Goal: Navigation & Orientation: Find specific page/section

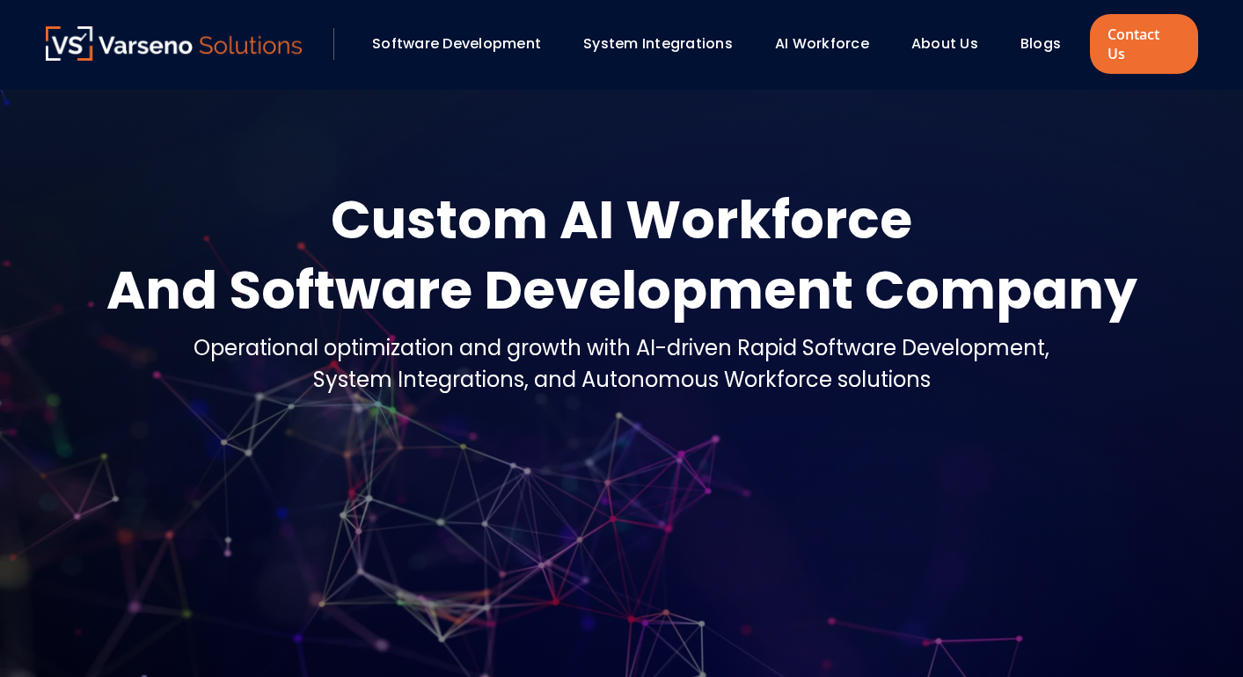
click at [944, 37] on link "About Us" at bounding box center [944, 43] width 67 height 20
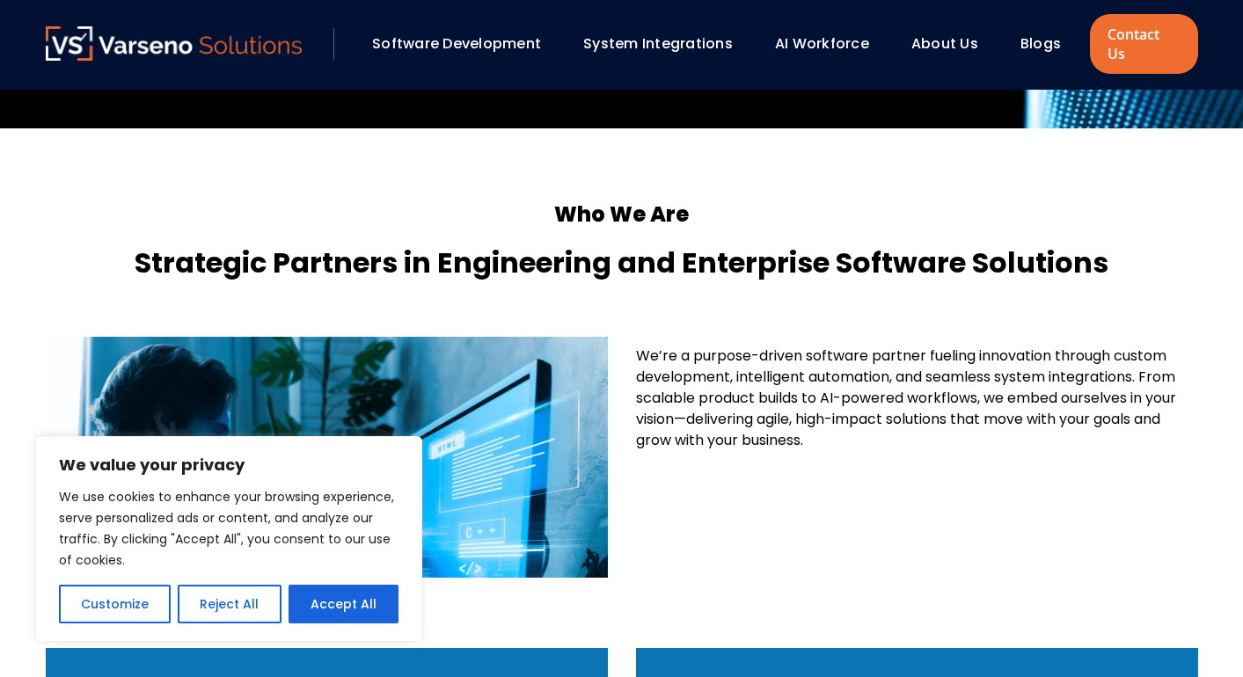
scroll to position [620, 0]
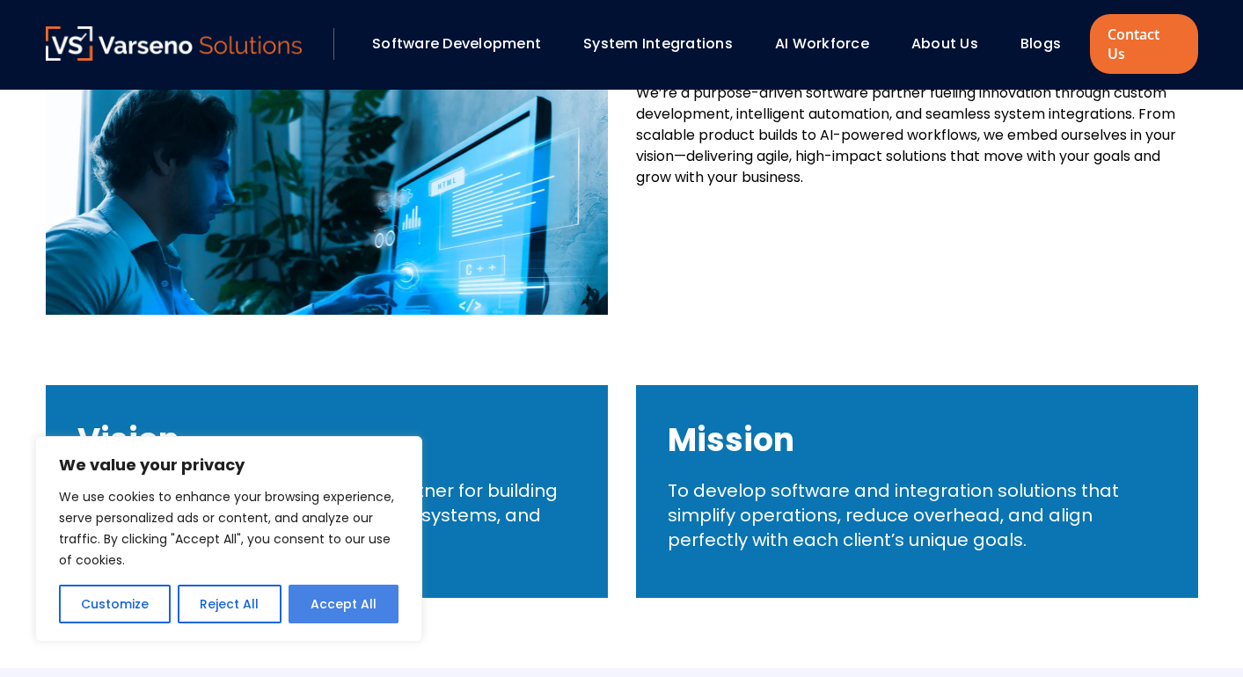
click at [361, 610] on button "Accept All" at bounding box center [344, 604] width 110 height 39
checkbox input "true"
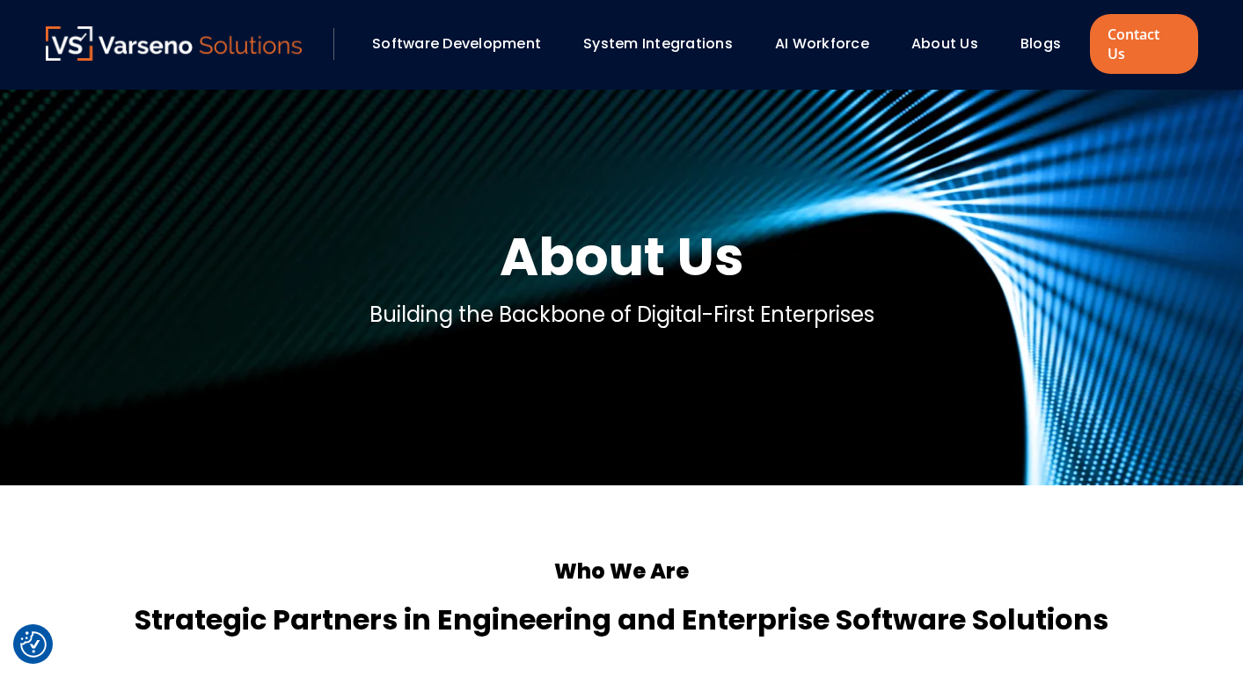
scroll to position [0, 0]
click at [503, 37] on link "Software Development" at bounding box center [456, 43] width 169 height 20
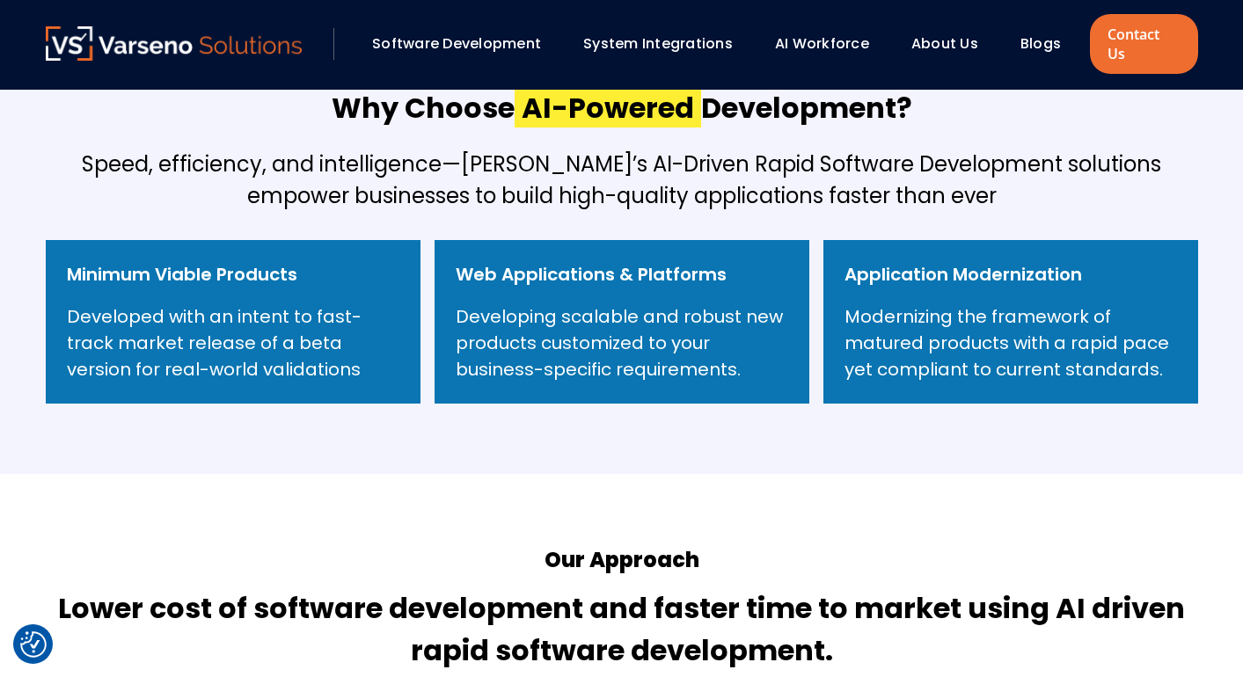
scroll to position [717, 0]
